Goal: Communication & Community: Answer question/provide support

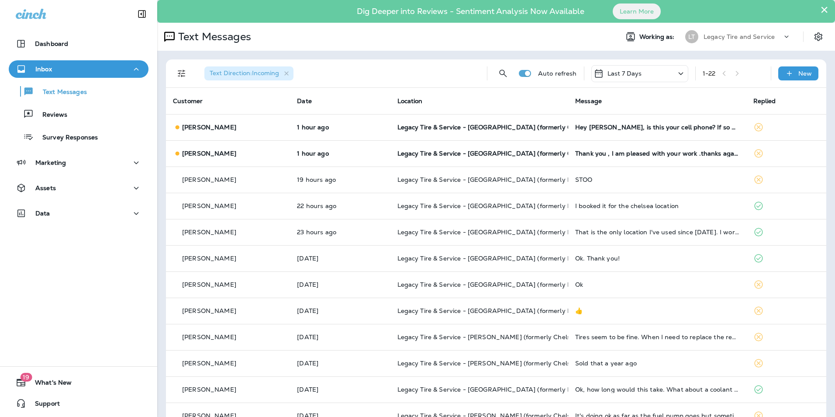
click at [71, 127] on div "Text Messages Reviews Survey Responses" at bounding box center [79, 112] width 140 height 68
click at [67, 115] on div "Reviews" at bounding box center [78, 113] width 133 height 13
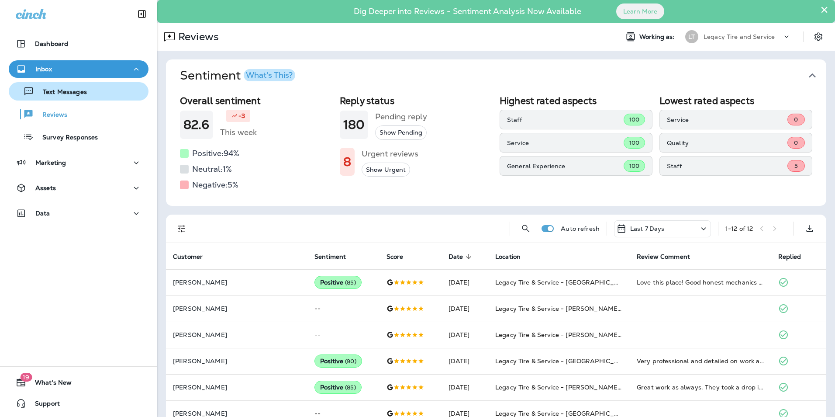
click at [60, 92] on p "Text Messages" at bounding box center [60, 92] width 53 height 8
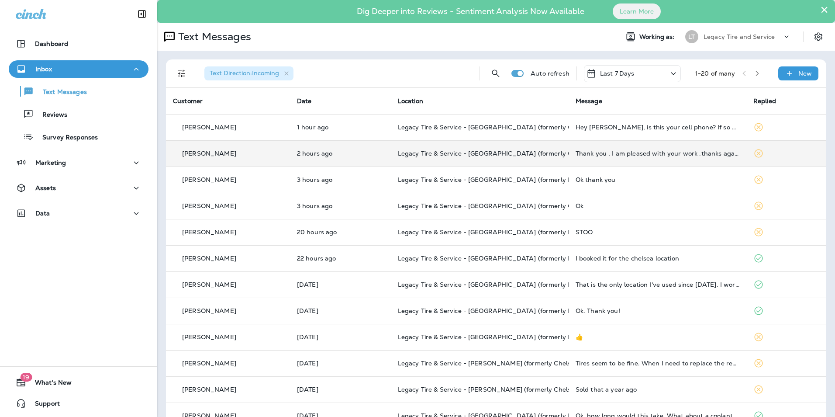
click at [320, 163] on td "2 hours ago" at bounding box center [340, 153] width 101 height 26
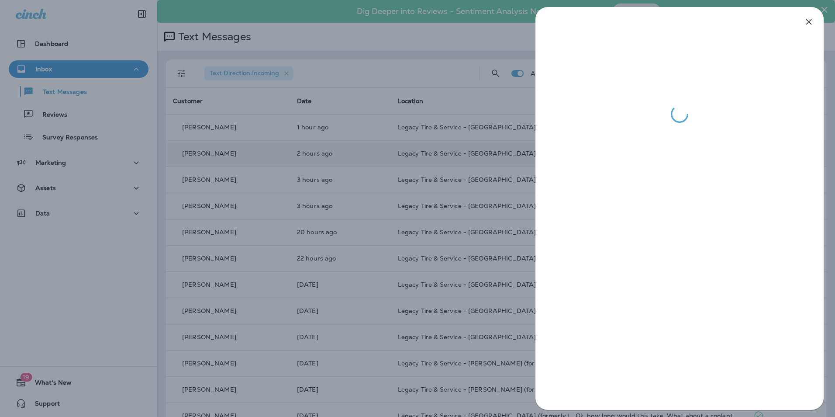
click at [320, 163] on div at bounding box center [417, 208] width 835 height 417
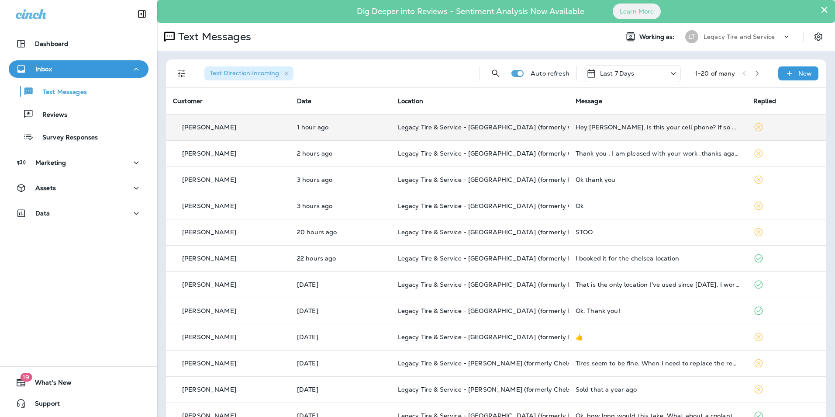
click at [330, 131] on td "1 hour ago" at bounding box center [340, 127] width 101 height 26
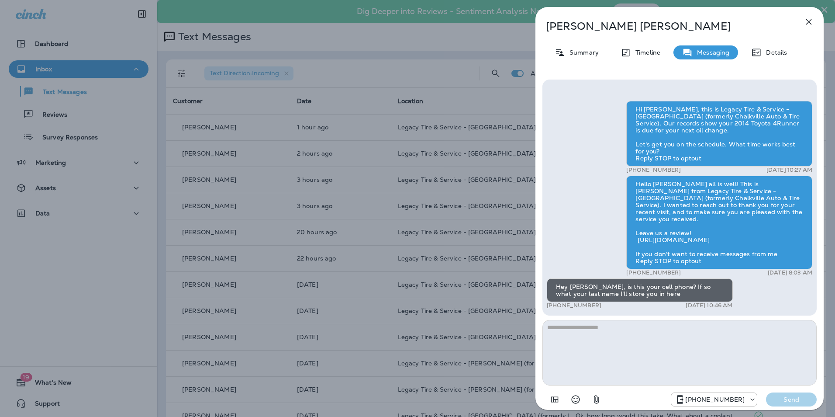
click at [335, 142] on div "[PERSON_NAME] Summary Timeline Messaging Details Hi [PERSON_NAME], this is Lega…" at bounding box center [417, 208] width 835 height 417
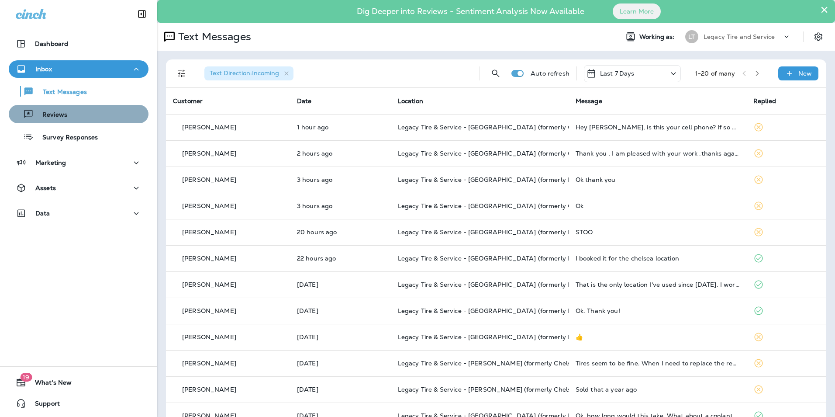
click at [134, 120] on div "Reviews" at bounding box center [78, 113] width 133 height 13
